Goal: Task Accomplishment & Management: Complete application form

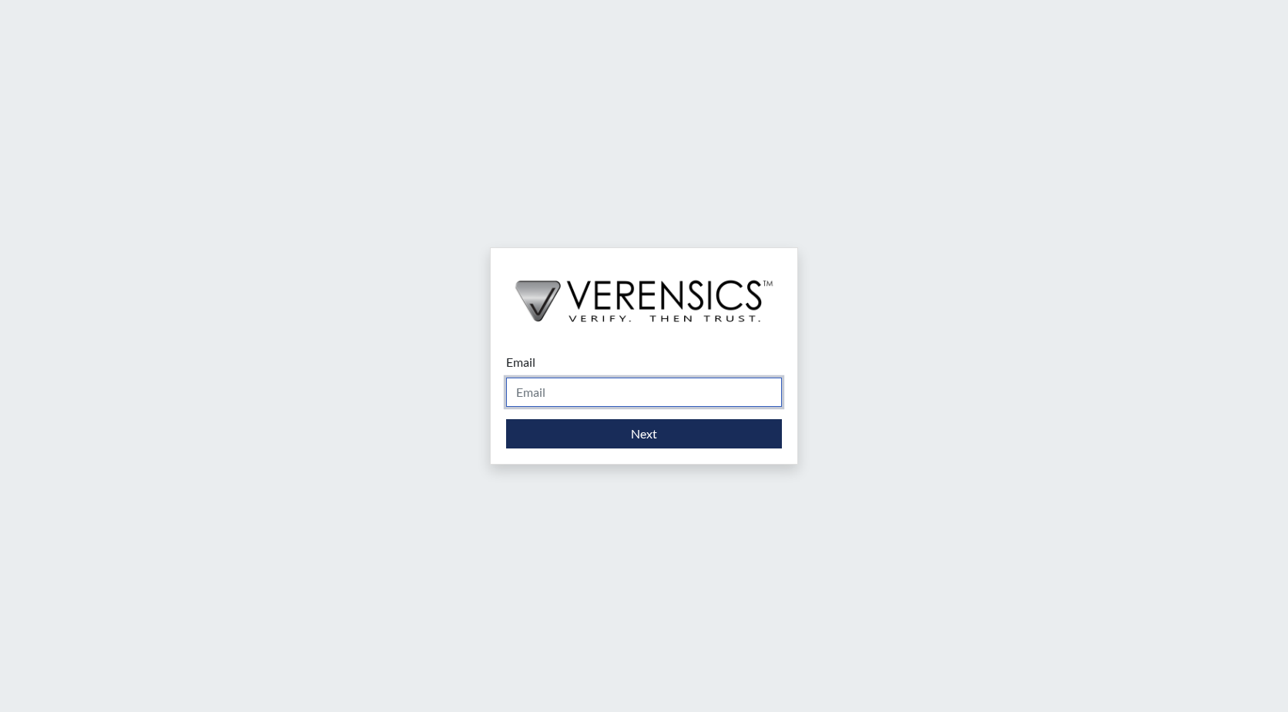
click at [569, 397] on input "Email" at bounding box center [644, 391] width 276 height 29
type input "d"
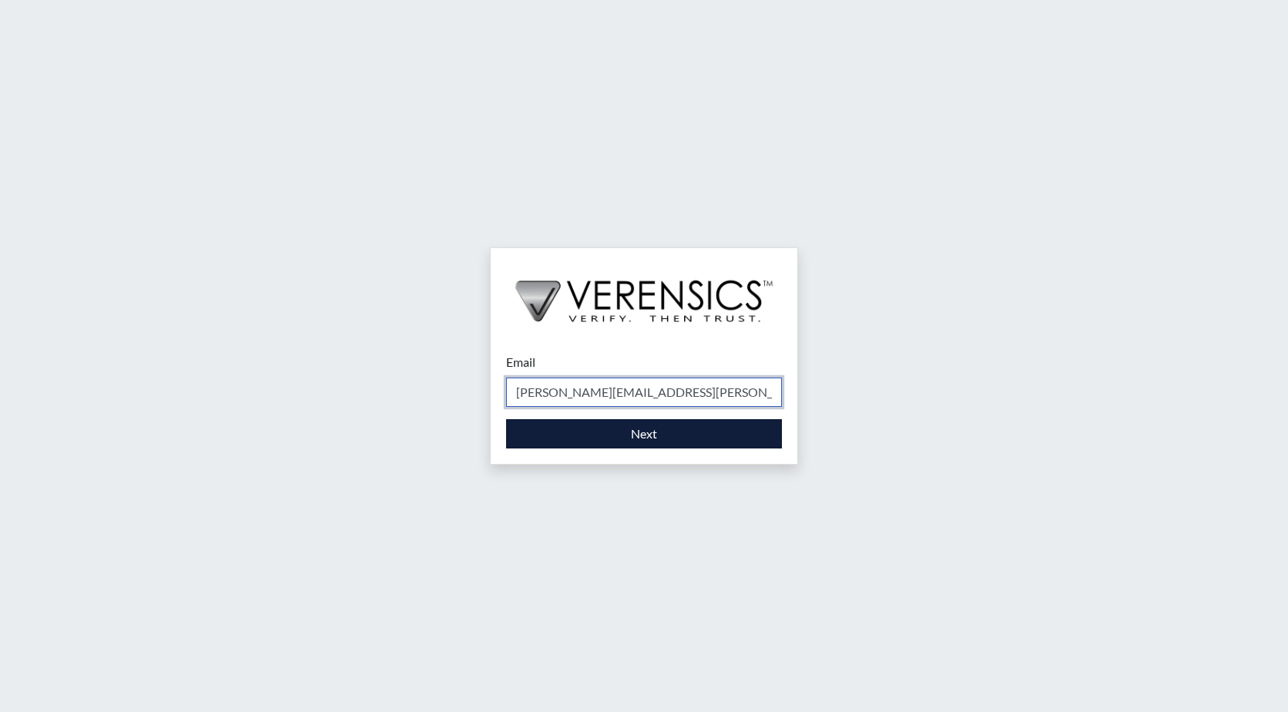
type input "[PERSON_NAME][EMAIL_ADDRESS][PERSON_NAME][DOMAIN_NAME]"
click at [623, 434] on button "Next" at bounding box center [644, 433] width 276 height 29
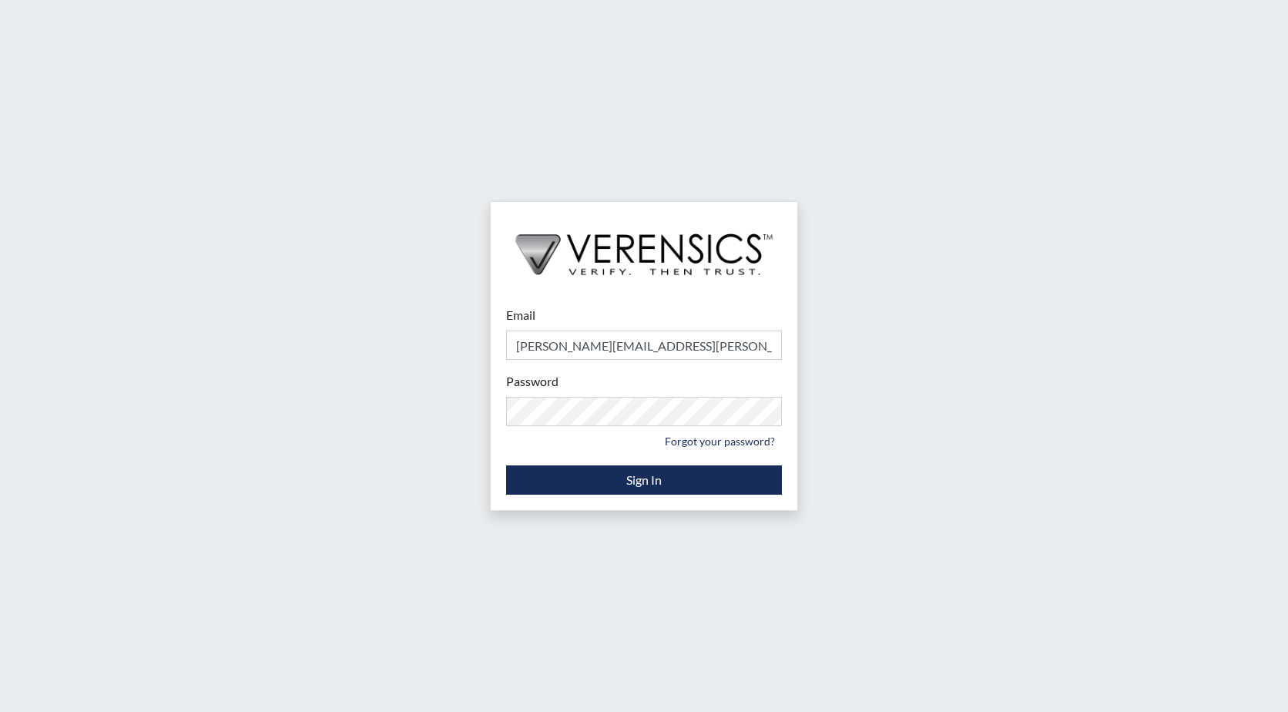
click at [997, 481] on div "Email [PERSON_NAME][EMAIL_ADDRESS][PERSON_NAME][DOMAIN_NAME] Please provide you…" at bounding box center [644, 356] width 1288 height 712
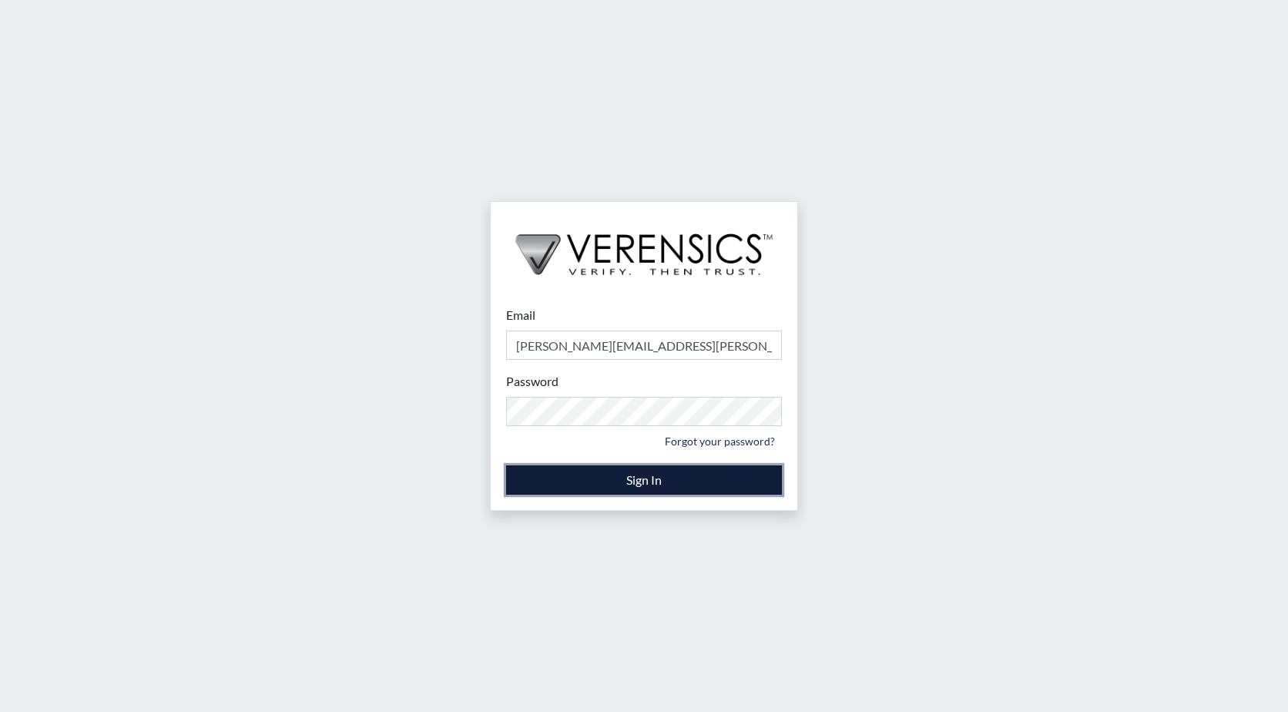
click at [654, 482] on button "Sign In" at bounding box center [644, 479] width 276 height 29
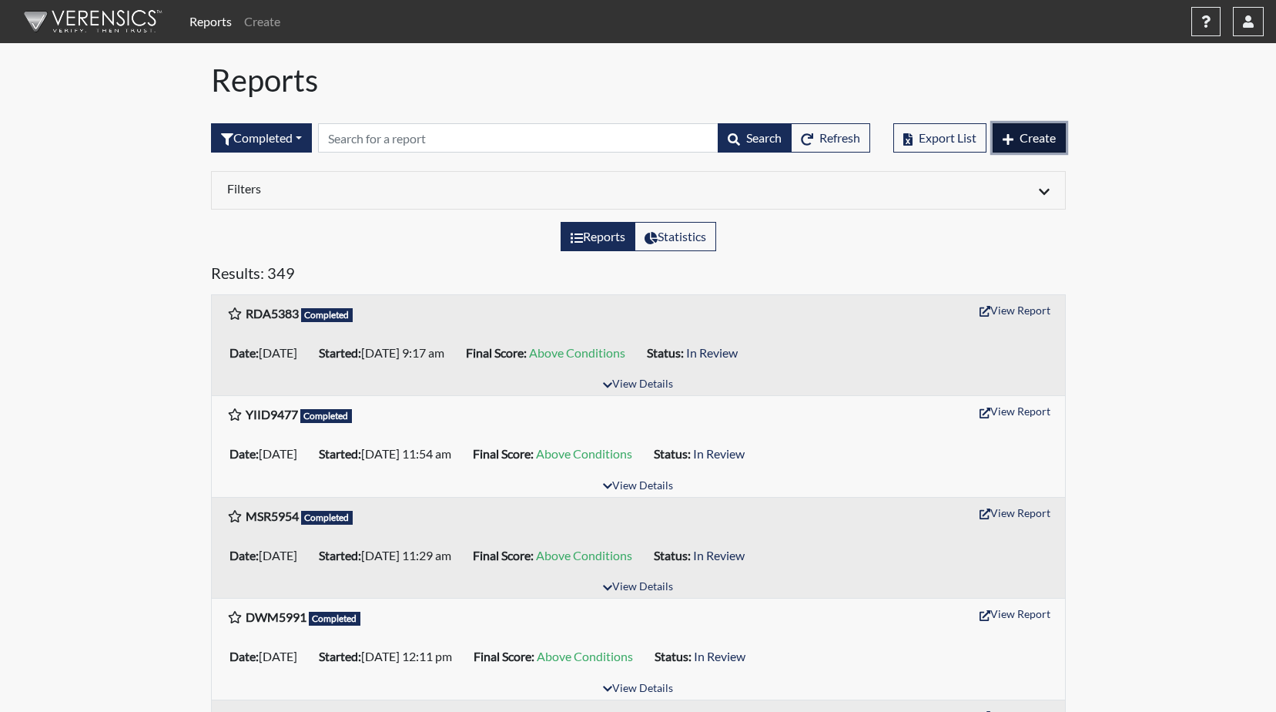
click at [1035, 141] on span "Create" at bounding box center [1038, 137] width 36 height 15
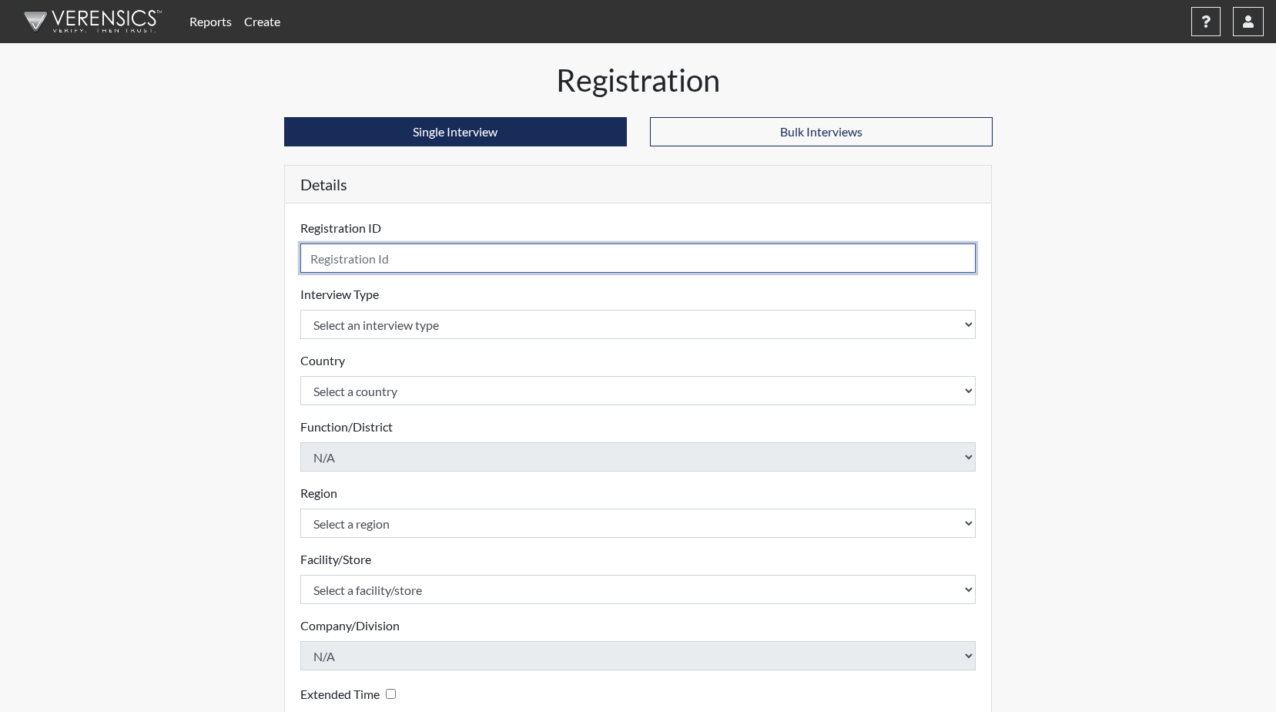
click at [407, 260] on input "text" at bounding box center [638, 257] width 676 height 29
type input "jab6977"
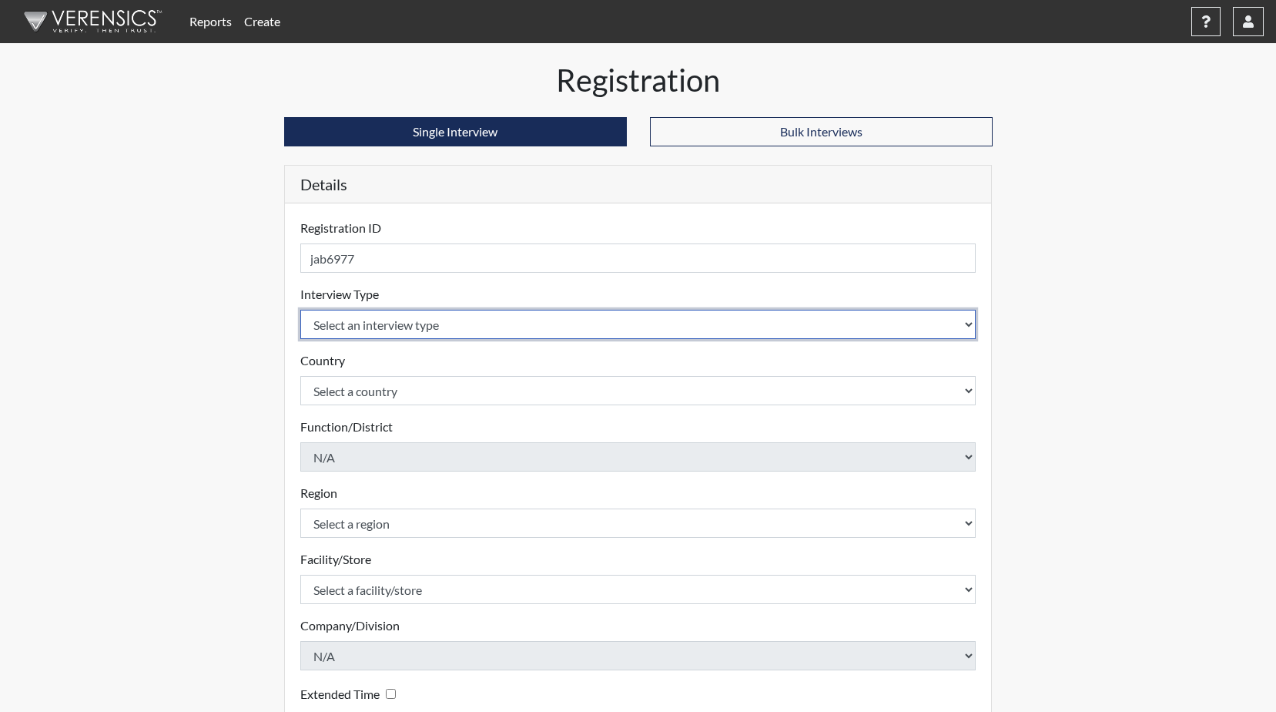
click at [967, 321] on select "Select an interview type Corrections Pre-Employment" at bounding box center [638, 324] width 676 height 29
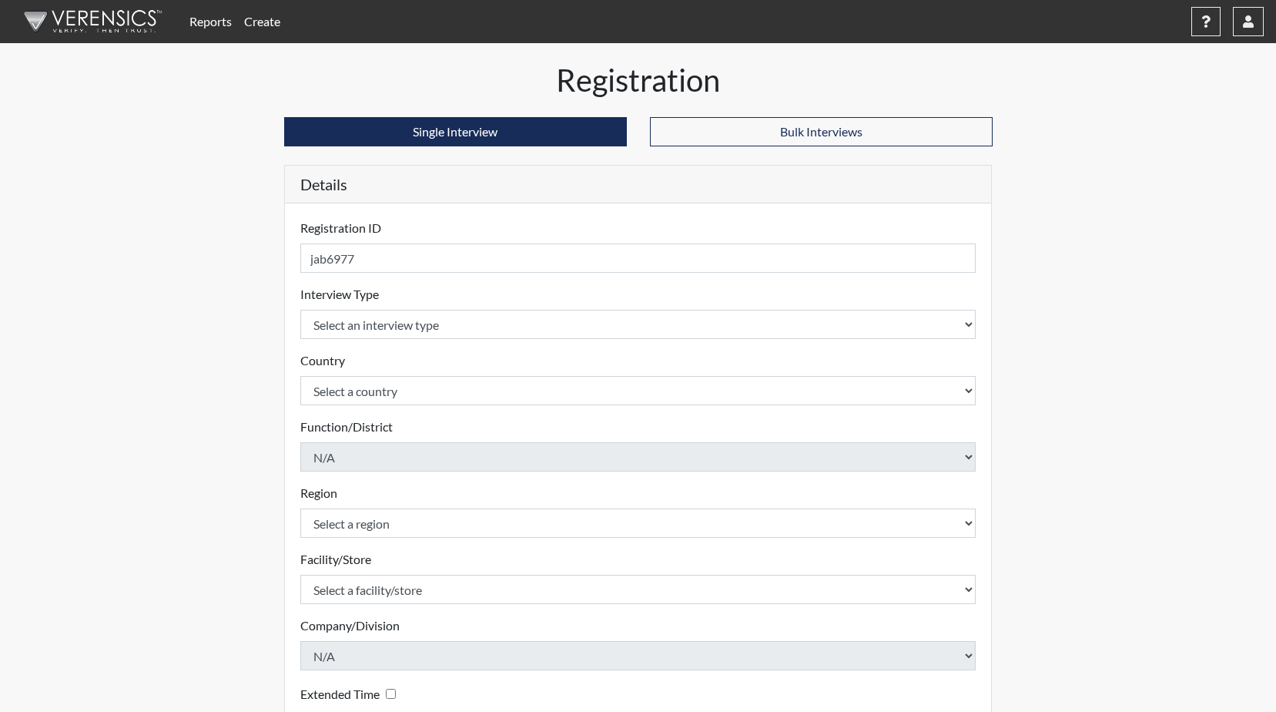
click at [602, 340] on form "Registration ID jab6977 Please provide a registration ID. Interview Type Select…" at bounding box center [638, 495] width 676 height 552
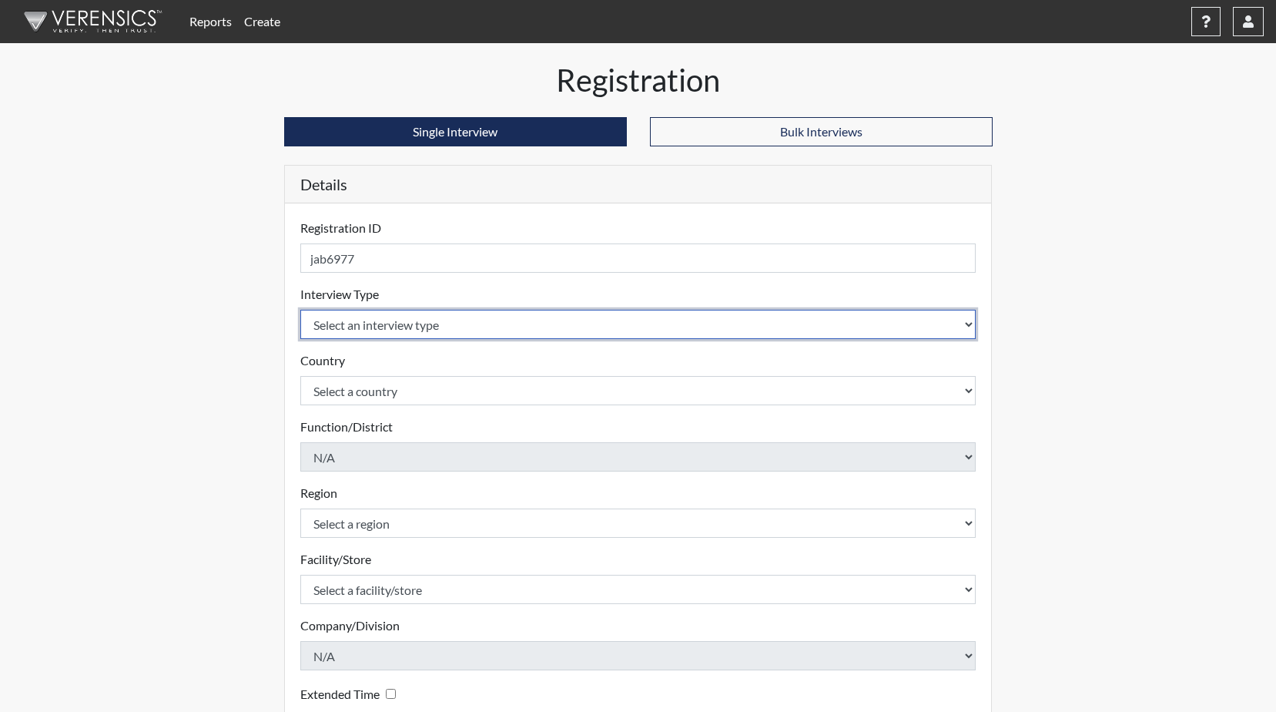
click at [968, 323] on select "Select an interview type Corrections Pre-Employment" at bounding box center [638, 324] width 676 height 29
select select "ff733e93-e1bf-11ea-9c9f-0eff0cf7eb8f"
click at [300, 310] on select "Select an interview type Corrections Pre-Employment" at bounding box center [638, 324] width 676 height 29
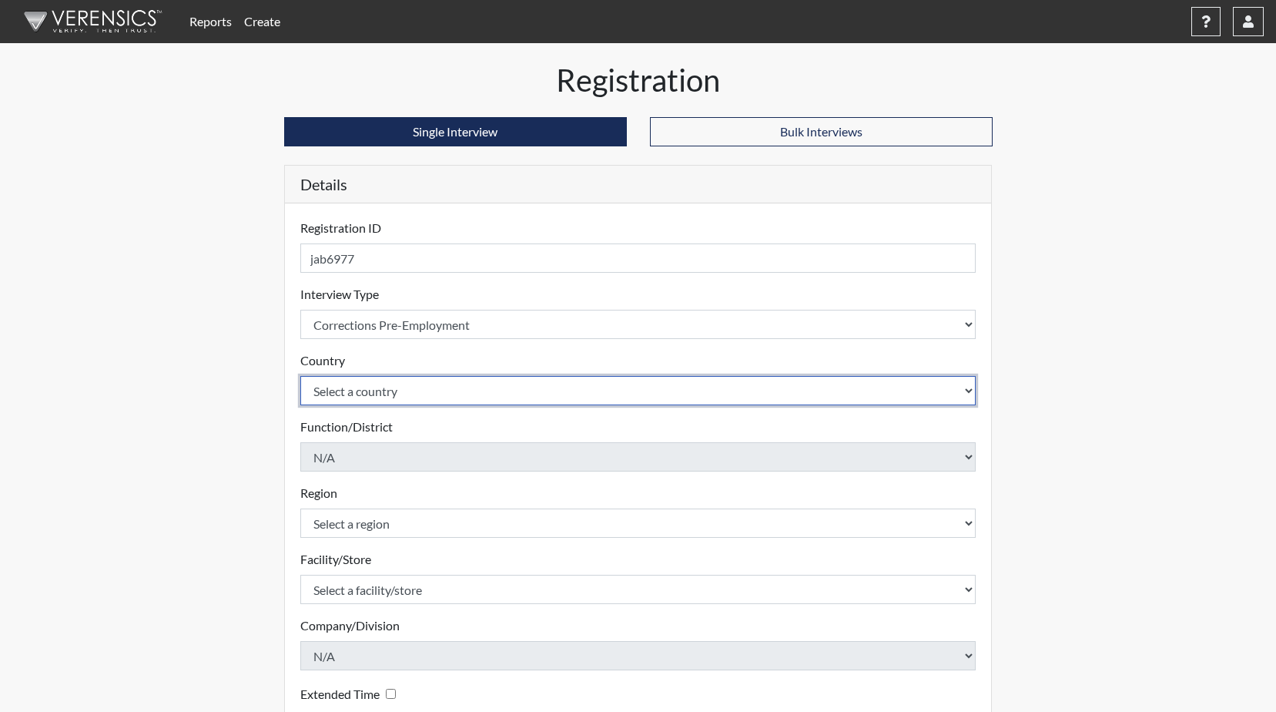
click at [975, 393] on select "Select a country [GEOGRAPHIC_DATA] [GEOGRAPHIC_DATA]" at bounding box center [638, 390] width 676 height 29
select select "united-states-of-[GEOGRAPHIC_DATA]"
click at [300, 376] on select "Select a country [GEOGRAPHIC_DATA] [GEOGRAPHIC_DATA]" at bounding box center [638, 390] width 676 height 29
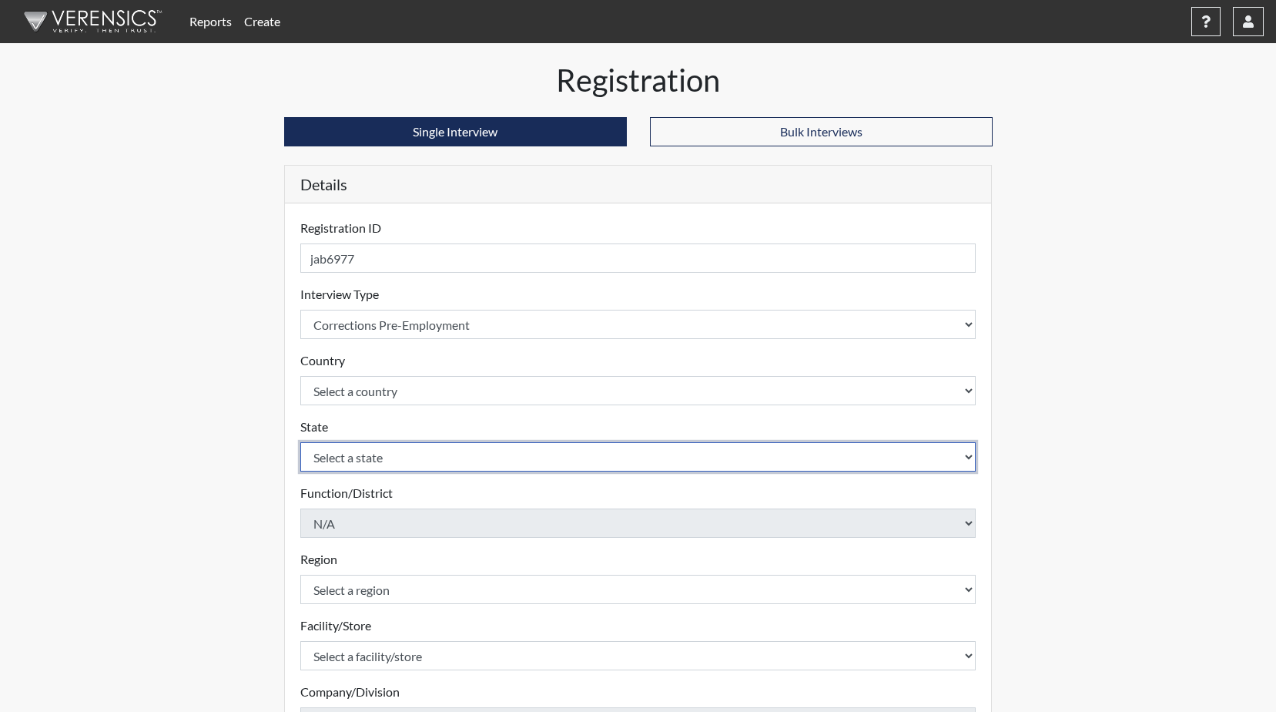
click at [971, 461] on select "Select a state [US_STATE] [US_STATE] [US_STATE] [US_STATE] [US_STATE] [US_STATE…" at bounding box center [638, 456] width 676 height 29
select select "GA"
click at [300, 442] on select "Select a state [US_STATE] [US_STATE] [US_STATE] [US_STATE] [US_STATE] [US_STATE…" at bounding box center [638, 456] width 676 height 29
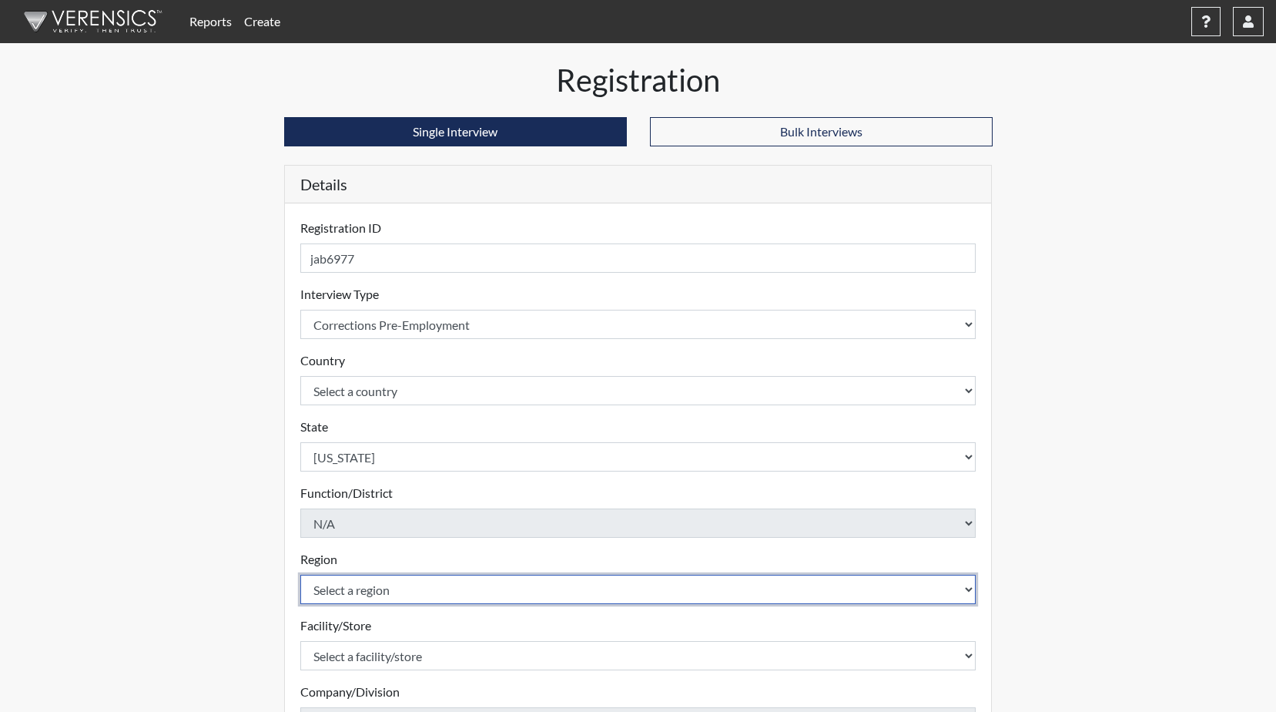
click at [974, 592] on select "Select a region [GEOGRAPHIC_DATA]" at bounding box center [638, 589] width 676 height 29
select select "8bdab1f8-09d2-48bf-ae6d-f2dae3084107"
click at [300, 575] on select "Select a region [GEOGRAPHIC_DATA]" at bounding box center [638, 589] width 676 height 29
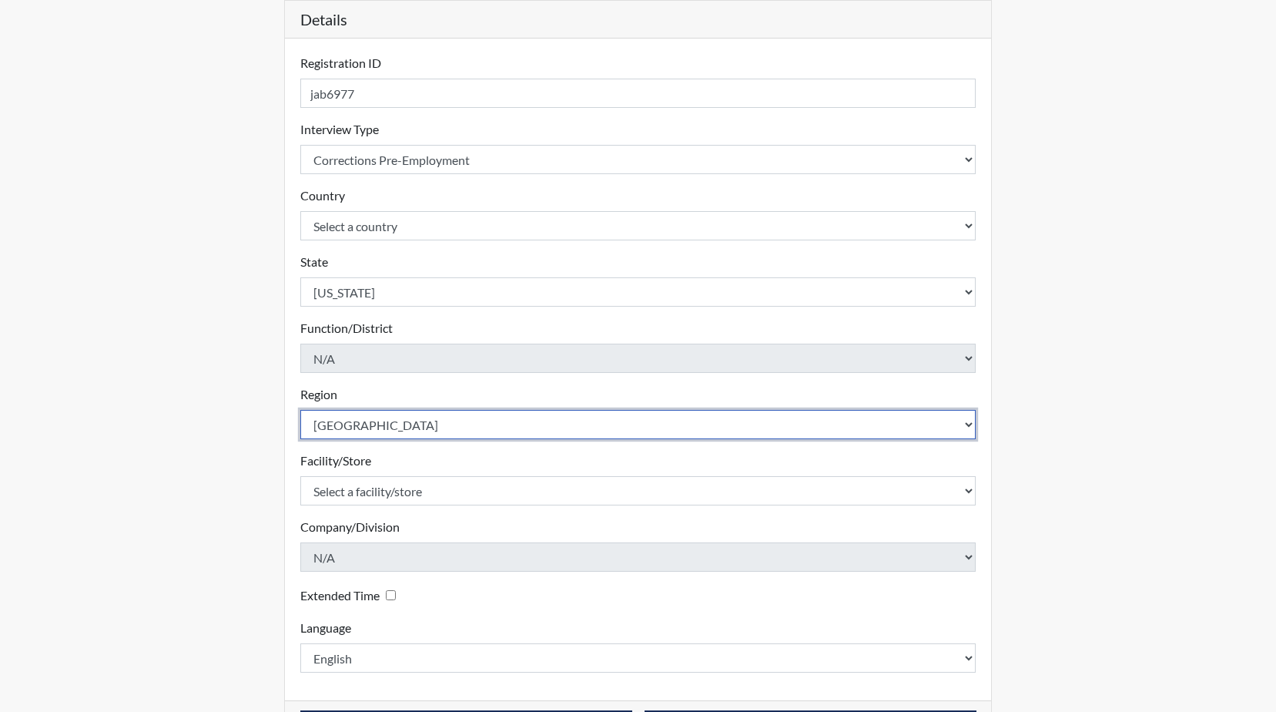
scroll to position [221, 0]
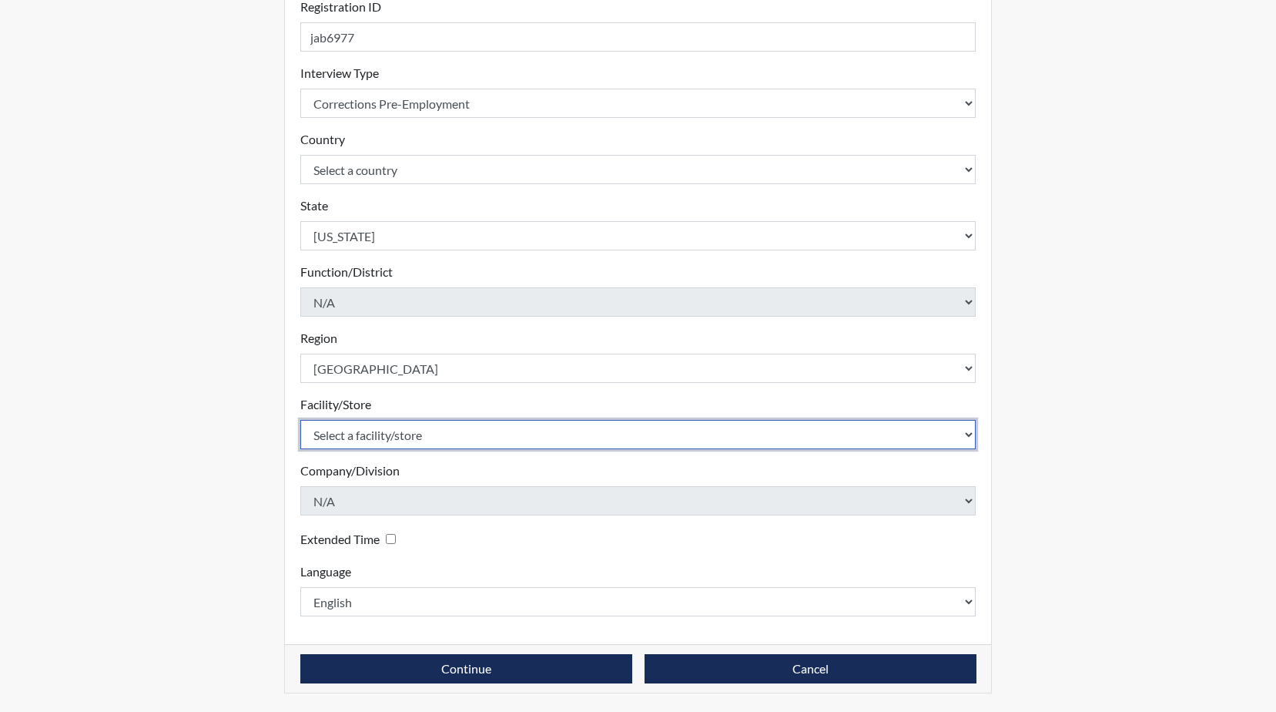
click at [971, 433] on select "Select a facility/store GD&CP SMU*+" at bounding box center [638, 434] width 676 height 29
select select "43ff33d3-b326-4461-b740-f0025afaca61"
click at [300, 420] on select "Select a facility/store GD&CP SMU*+" at bounding box center [638, 434] width 676 height 29
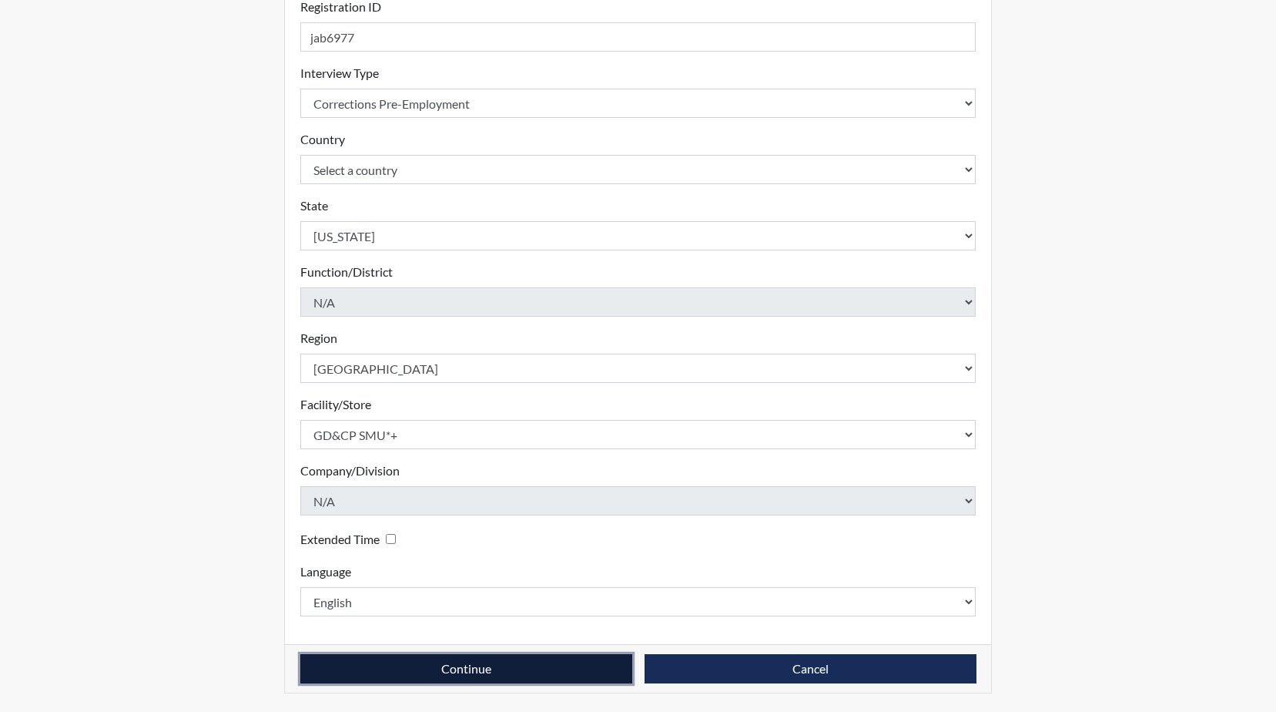
click at [458, 663] on button "Continue" at bounding box center [466, 668] width 332 height 29
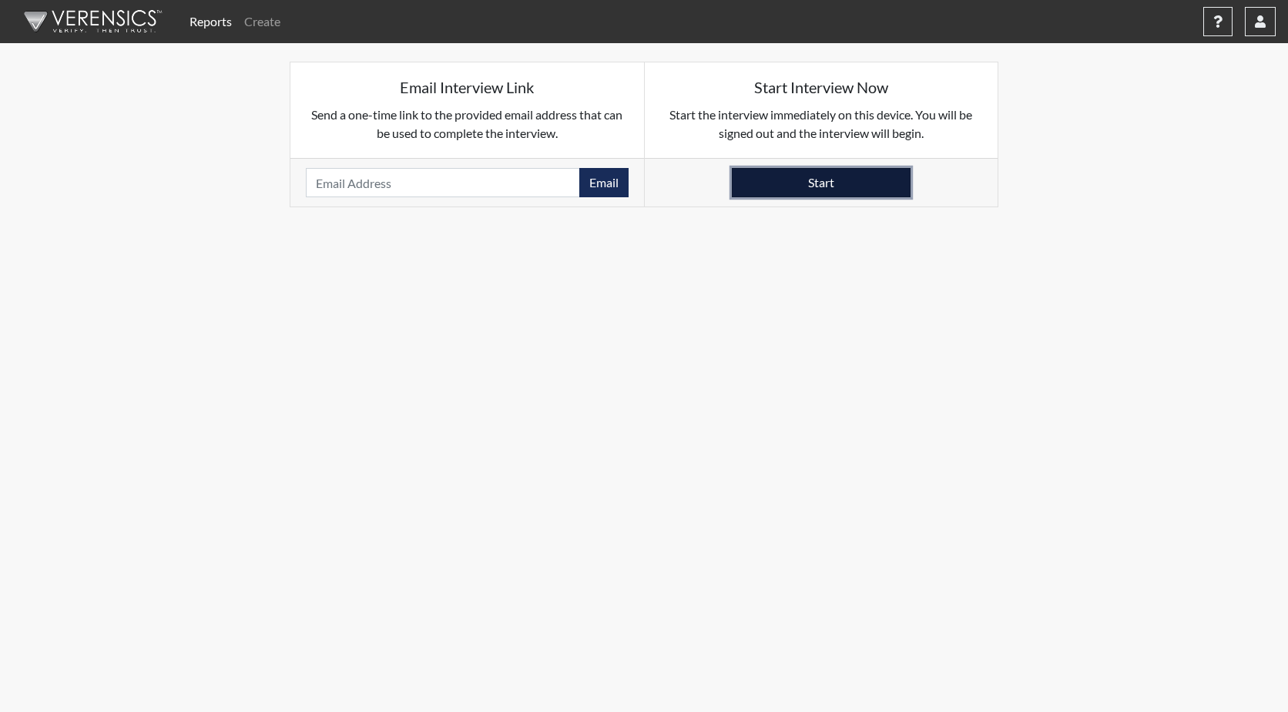
click at [813, 181] on button "Start" at bounding box center [821, 182] width 179 height 29
